Goal: Information Seeking & Learning: Learn about a topic

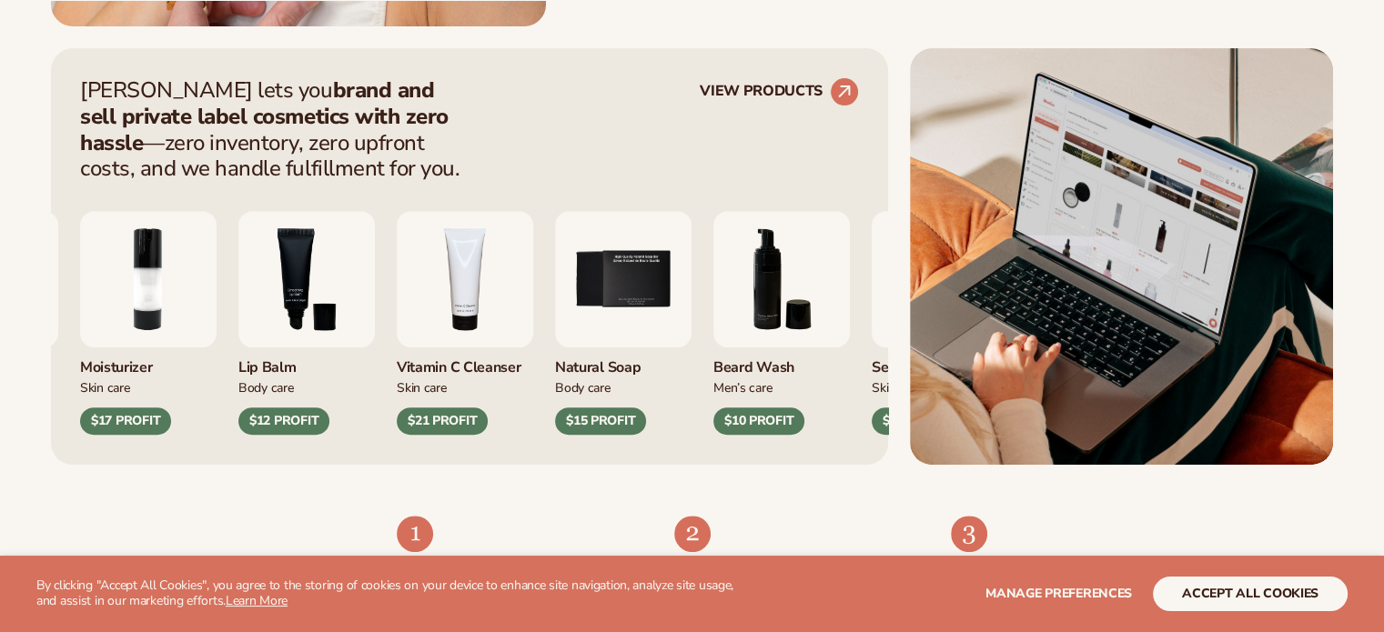
scroll to position [728, 0]
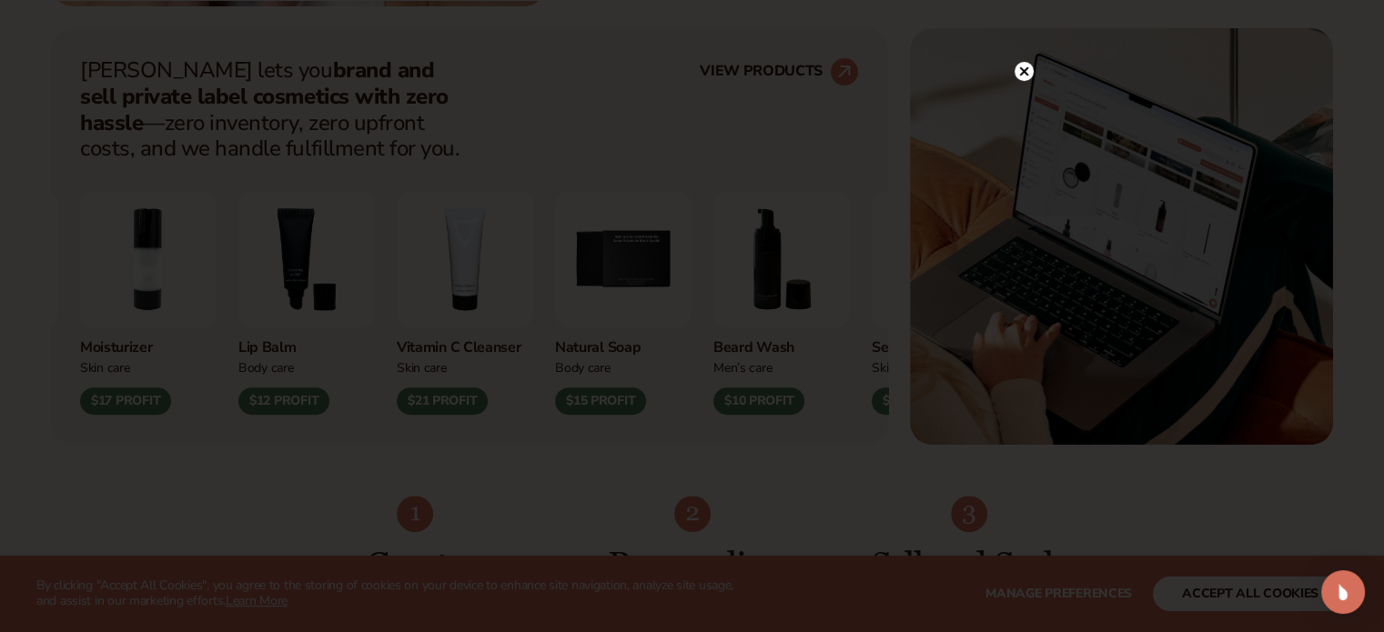
click at [1020, 75] on icon at bounding box center [1023, 71] width 9 height 9
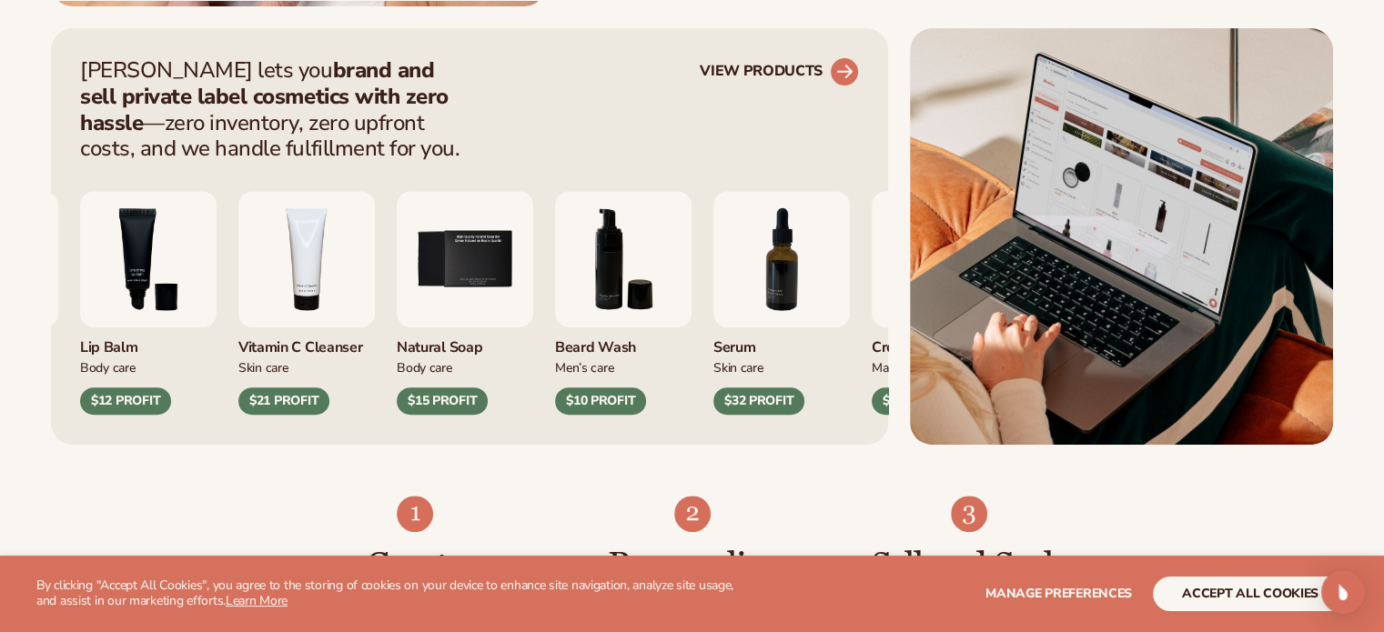
click at [837, 69] on circle at bounding box center [844, 72] width 40 height 40
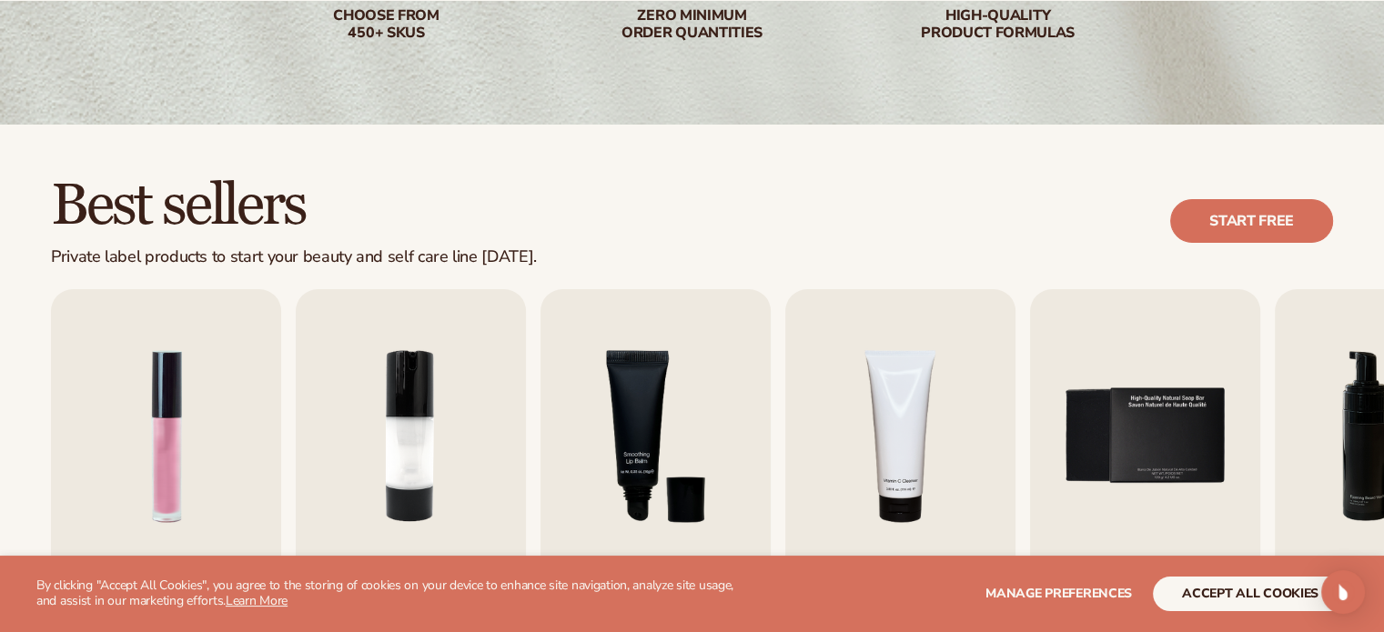
scroll to position [637, 0]
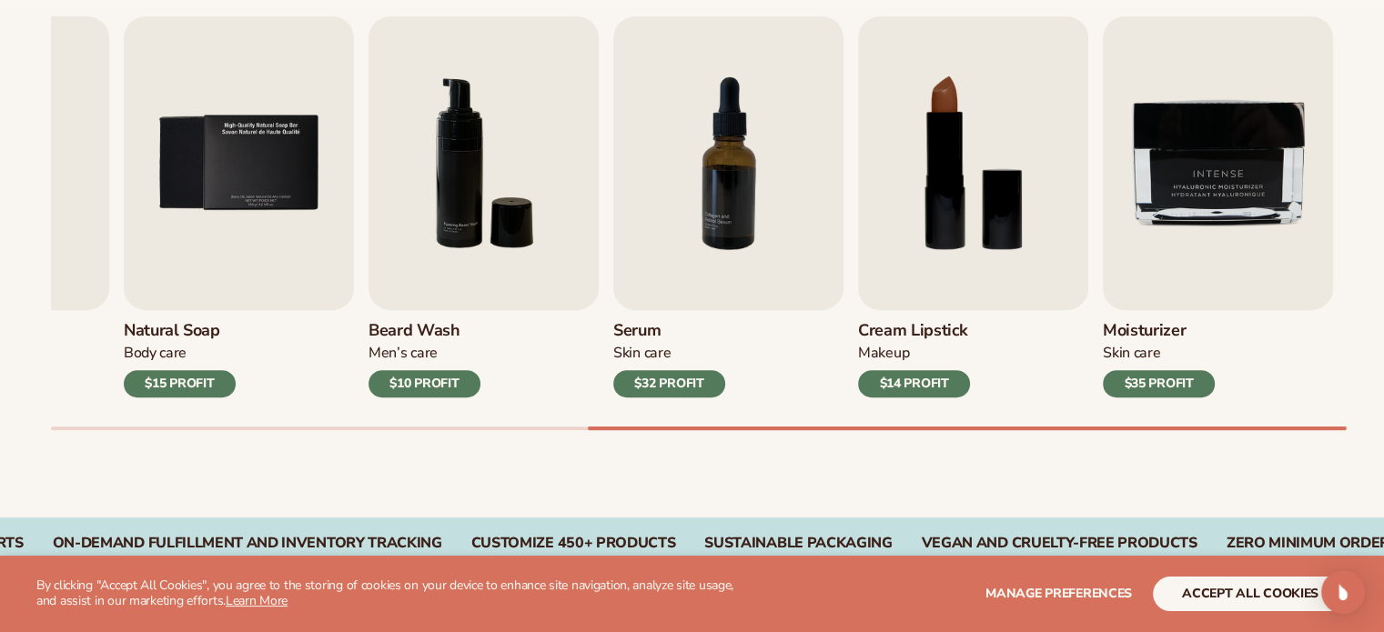
click at [1342, 447] on div "Best sellers Private label products to start your beauty and self care line tod…" at bounding box center [692, 185] width 1384 height 666
drag, startPoint x: 903, startPoint y: 425, endPoint x: 657, endPoint y: 428, distance: 245.7
click at [657, 428] on div "Lip Gloss Makeup $16 PROFIT Moisturizer Skin Care $17 PROFIT Lip Balm Body Care…" at bounding box center [717, 223] width 1333 height 414
click at [783, 427] on div at bounding box center [967, 429] width 759 height 4
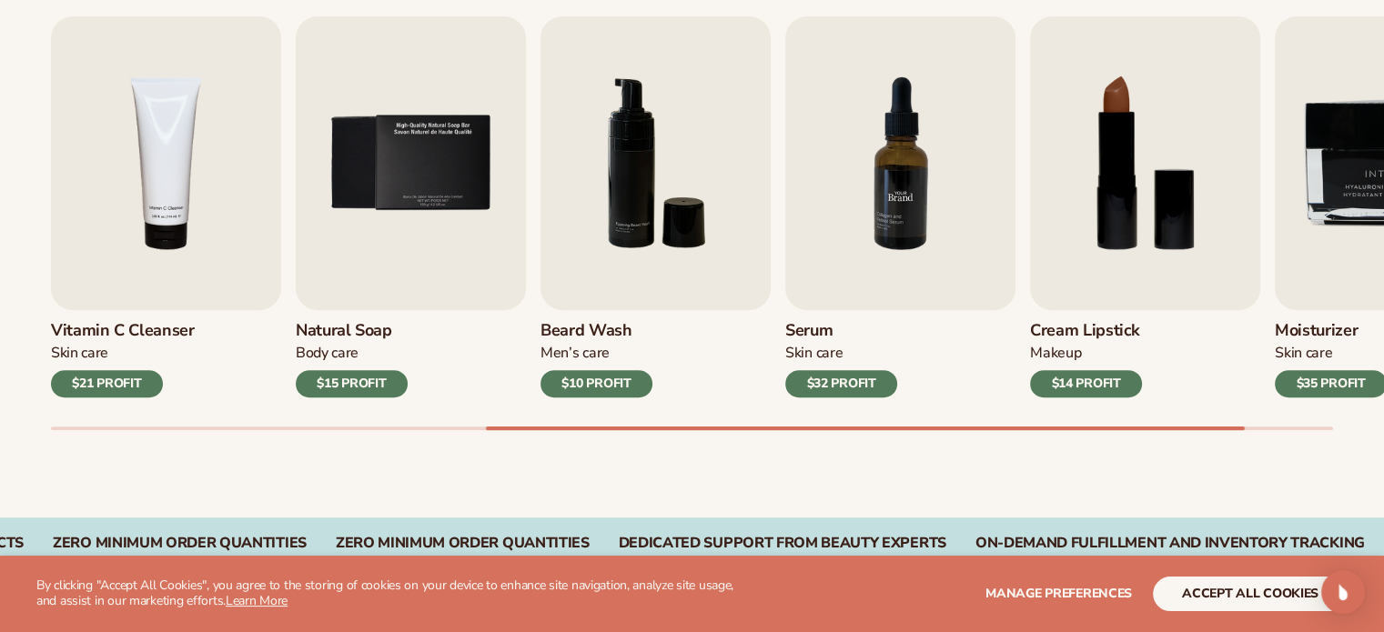
click at [878, 253] on img "7 / 9" at bounding box center [900, 163] width 230 height 294
click at [857, 388] on div "$32 PROFIT" at bounding box center [841, 383] width 112 height 27
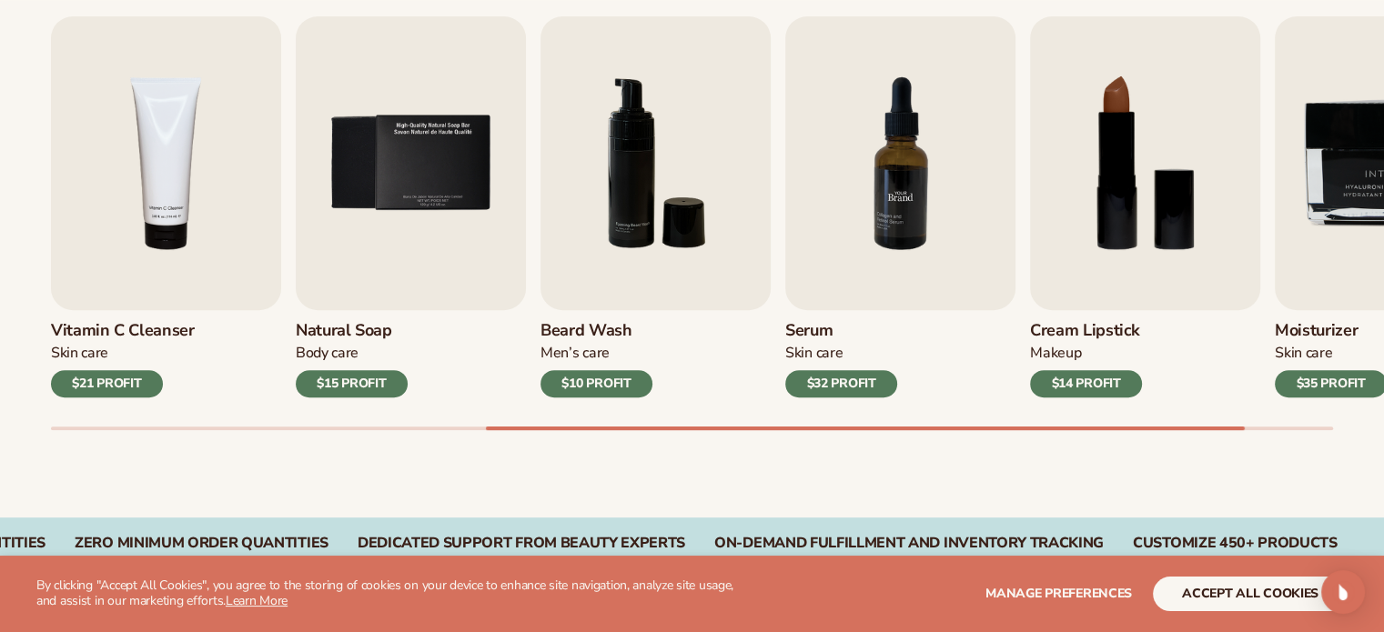
click at [915, 272] on img "7 / 9" at bounding box center [900, 163] width 230 height 294
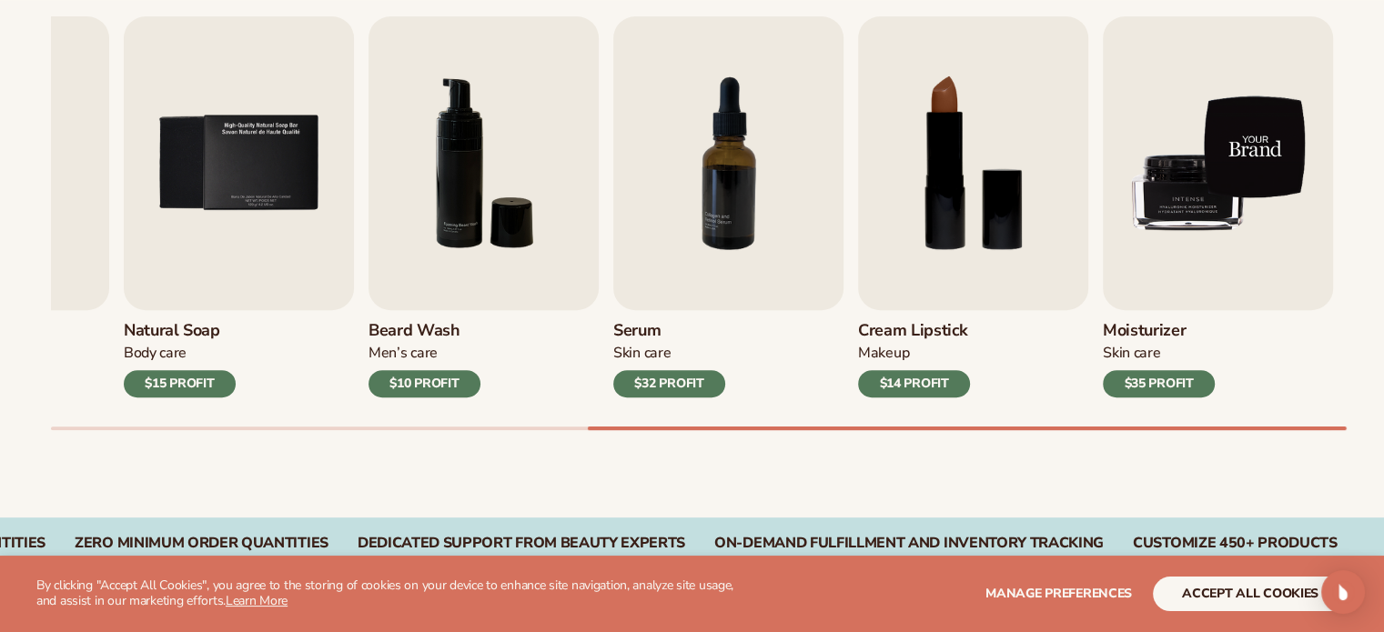
click at [1200, 215] on img "9 / 9" at bounding box center [1218, 163] width 230 height 294
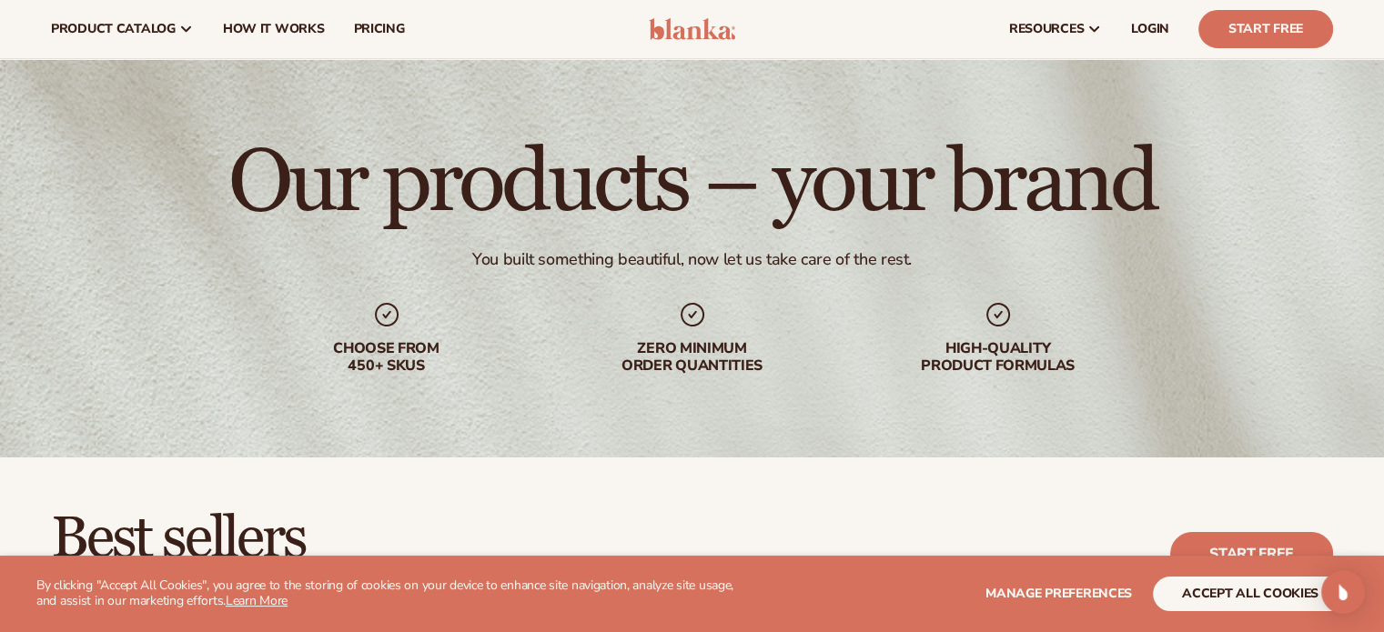
scroll to position [0, 0]
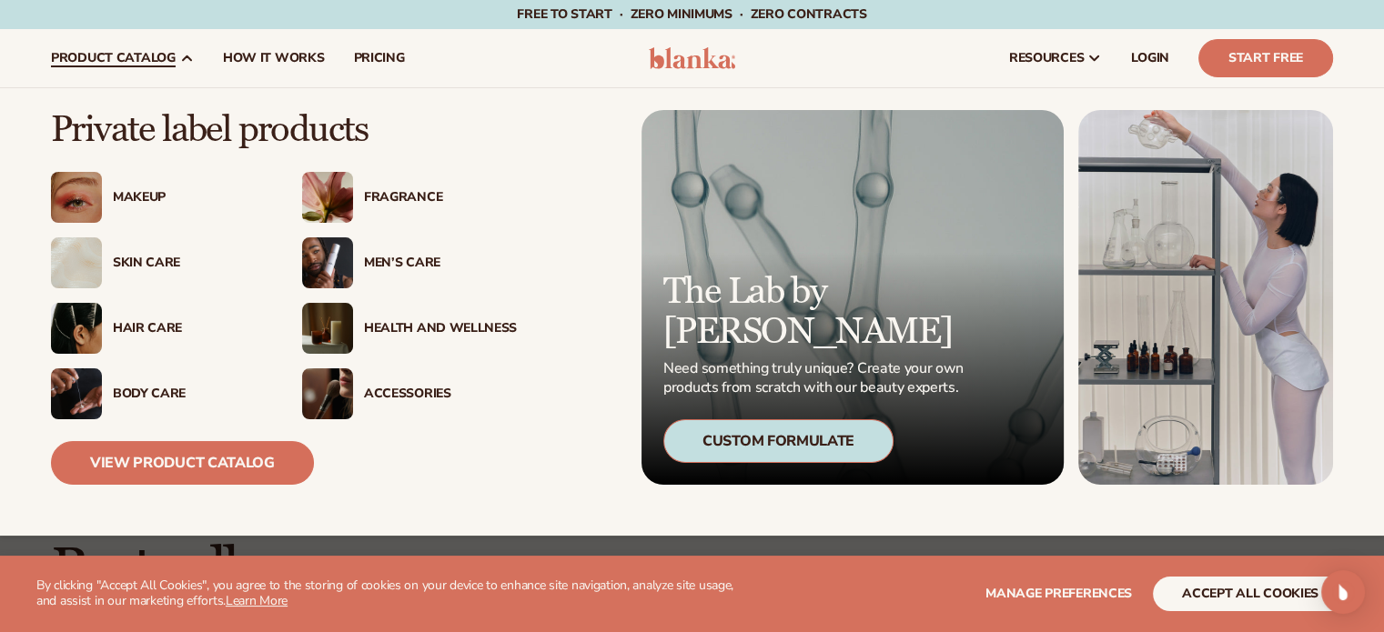
click at [389, 254] on div "Men’s Care" at bounding box center [409, 262] width 215 height 51
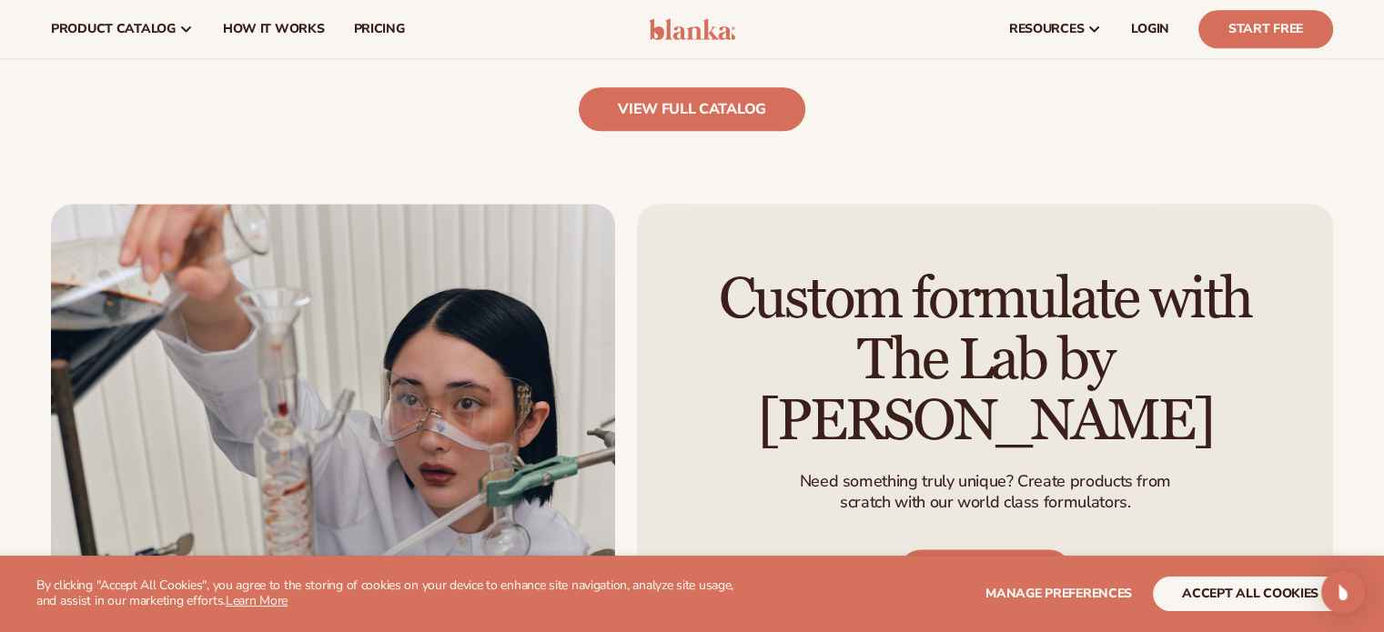
scroll to position [1911, 0]
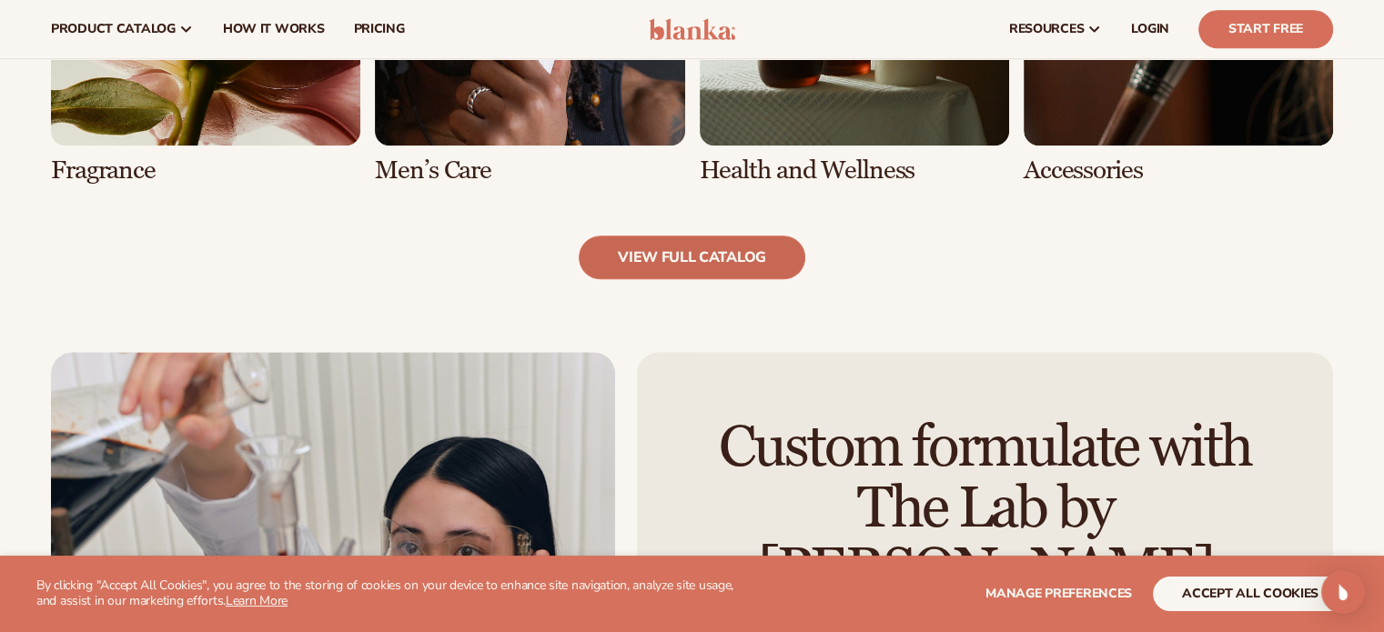
click at [669, 250] on link "view full catalog" at bounding box center [692, 258] width 227 height 44
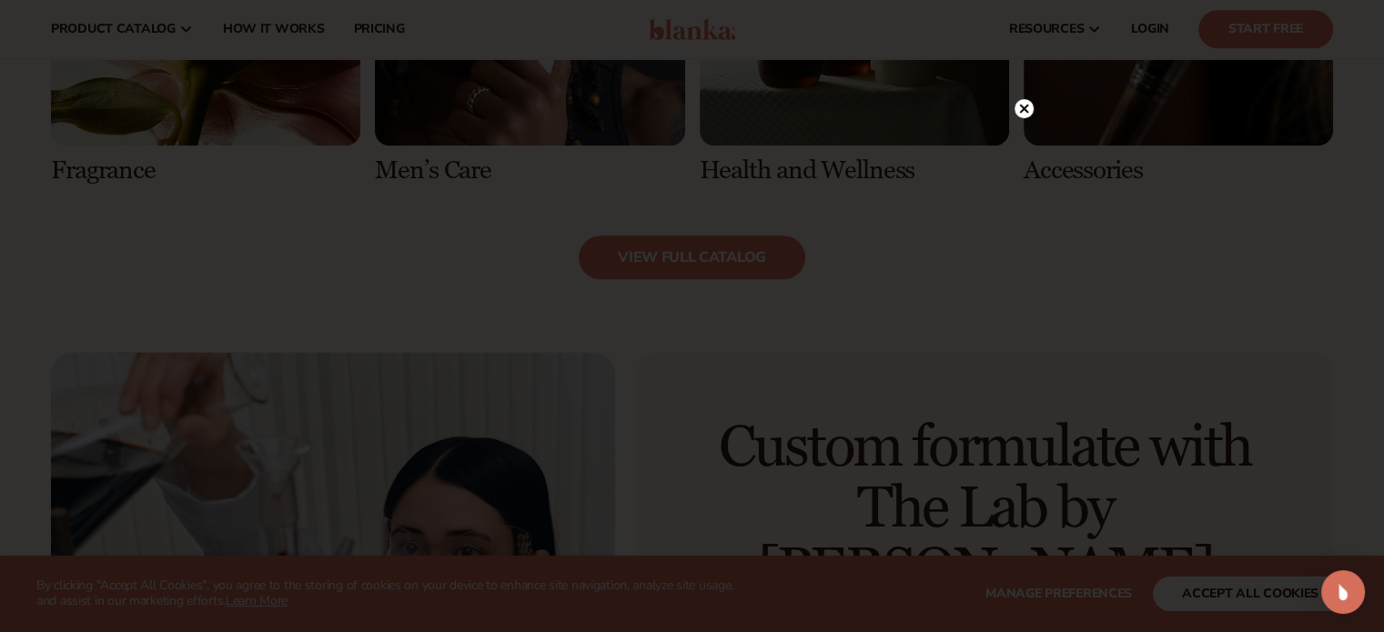
click at [1020, 108] on circle at bounding box center [1024, 108] width 19 height 19
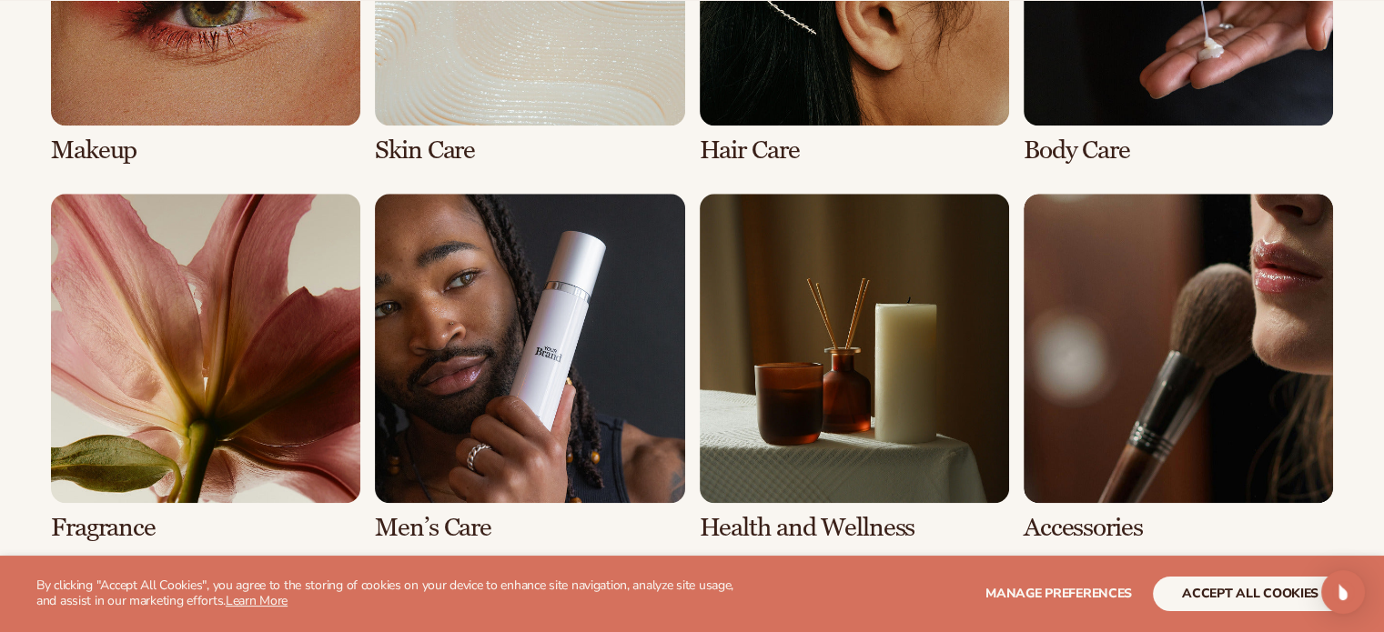
scroll to position [1554, 0]
